Goal: Information Seeking & Learning: Learn about a topic

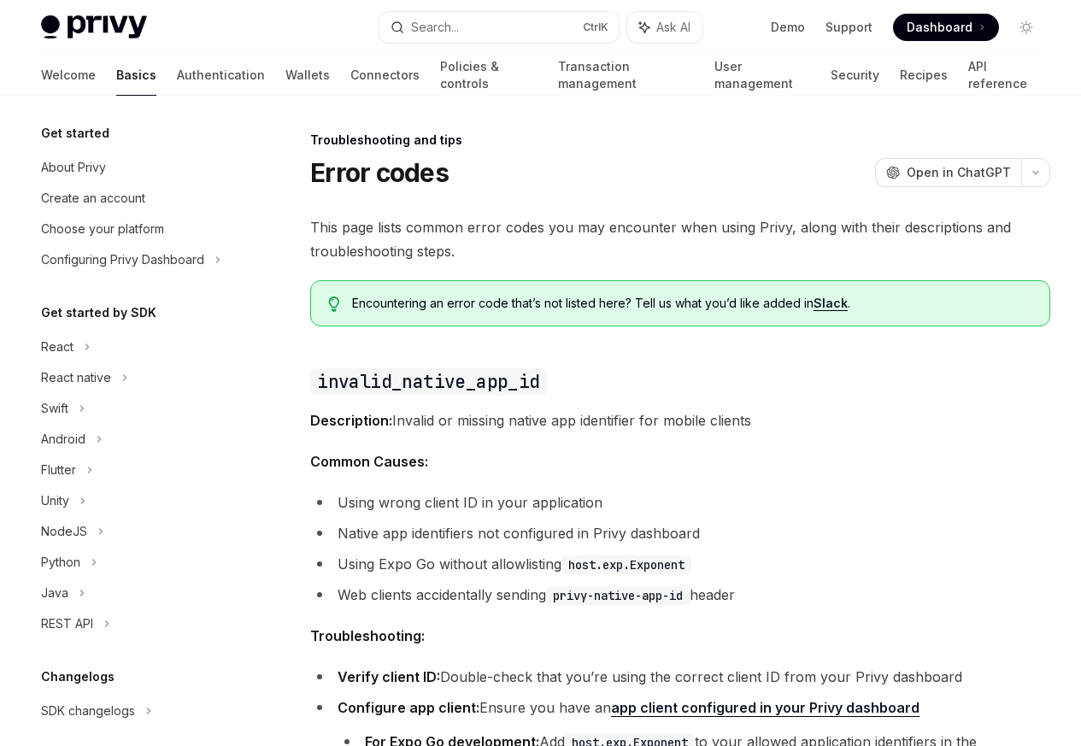
scroll to position [162, 0]
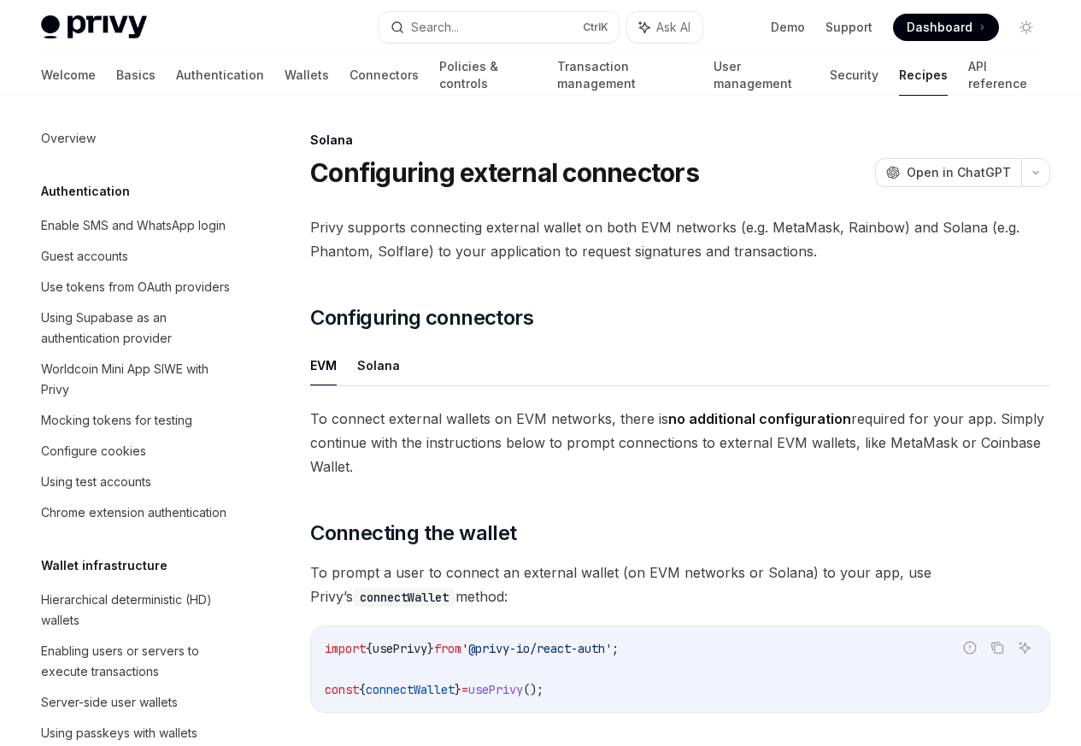
scroll to position [2738, 0]
